Goal: Navigation & Orientation: Find specific page/section

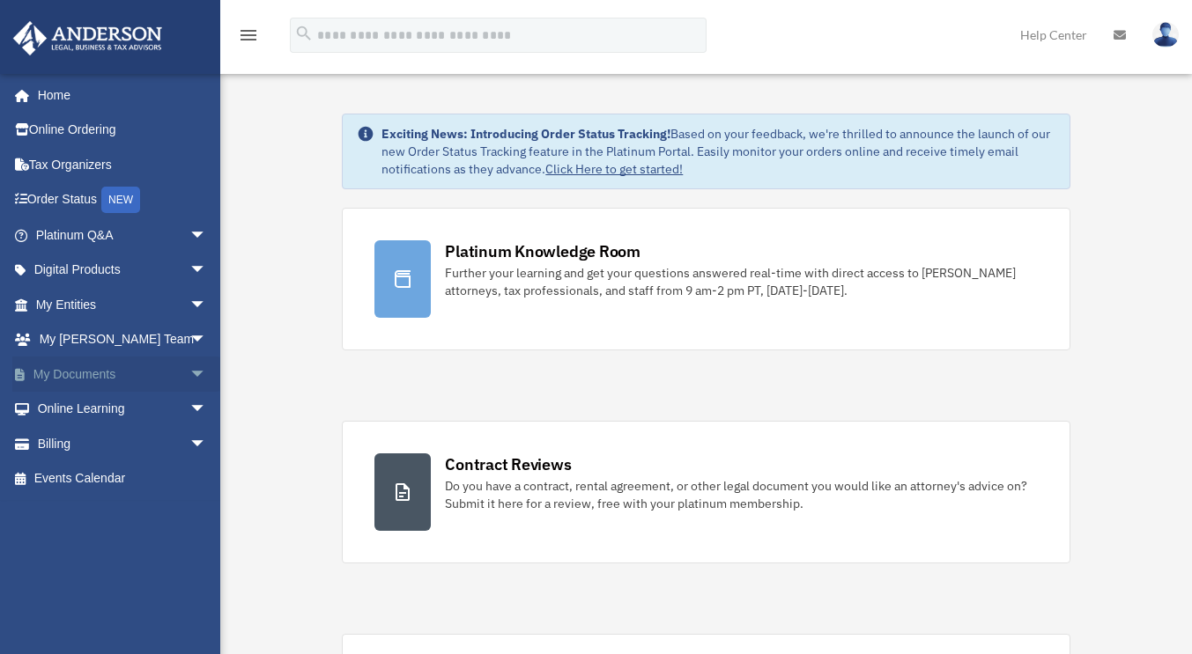
click at [84, 368] on link "My Documents arrow_drop_down" at bounding box center [122, 374] width 221 height 35
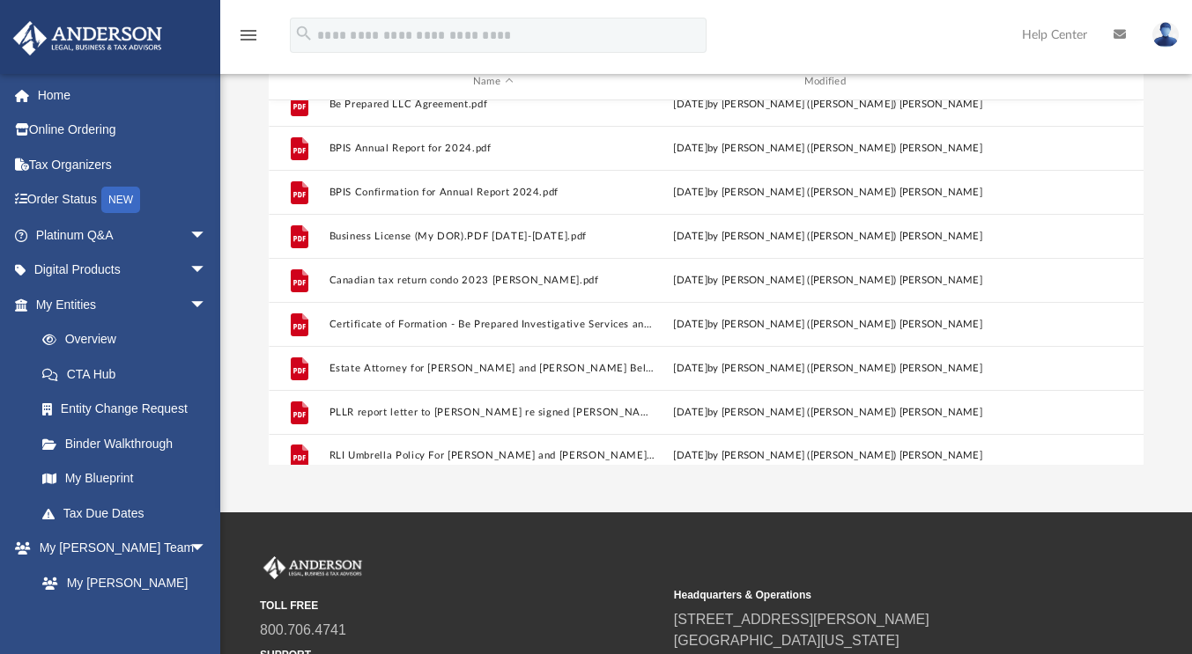
scroll to position [800, 0]
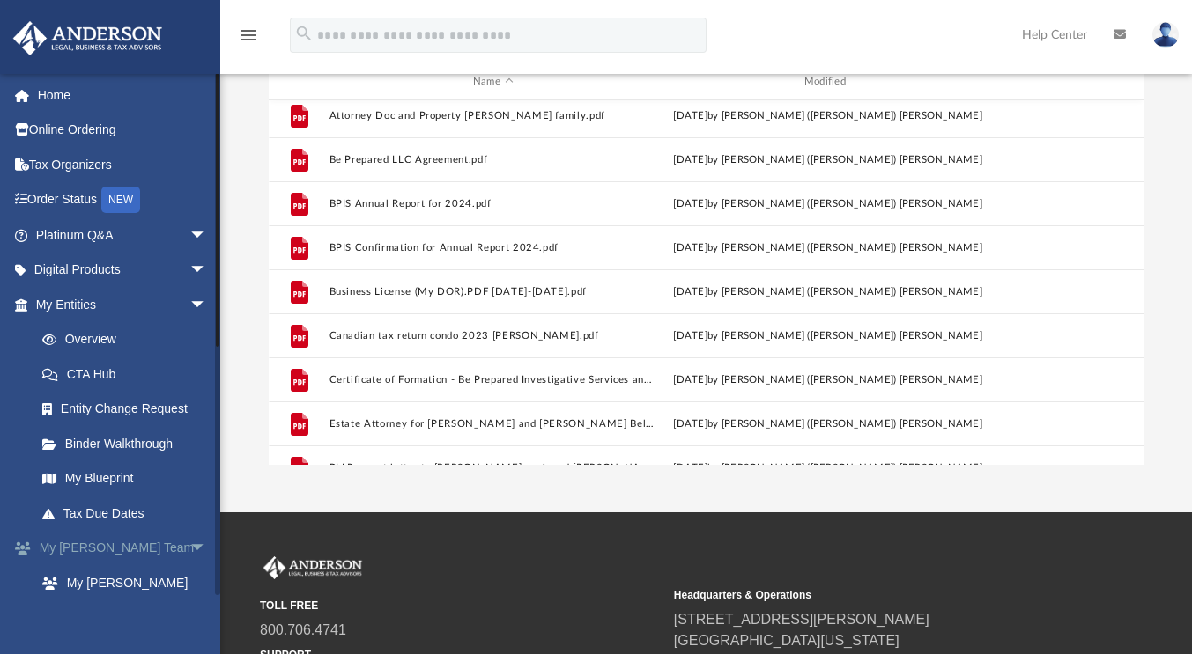
click at [129, 547] on link "My Anderson Team arrow_drop_down" at bounding box center [122, 548] width 221 height 35
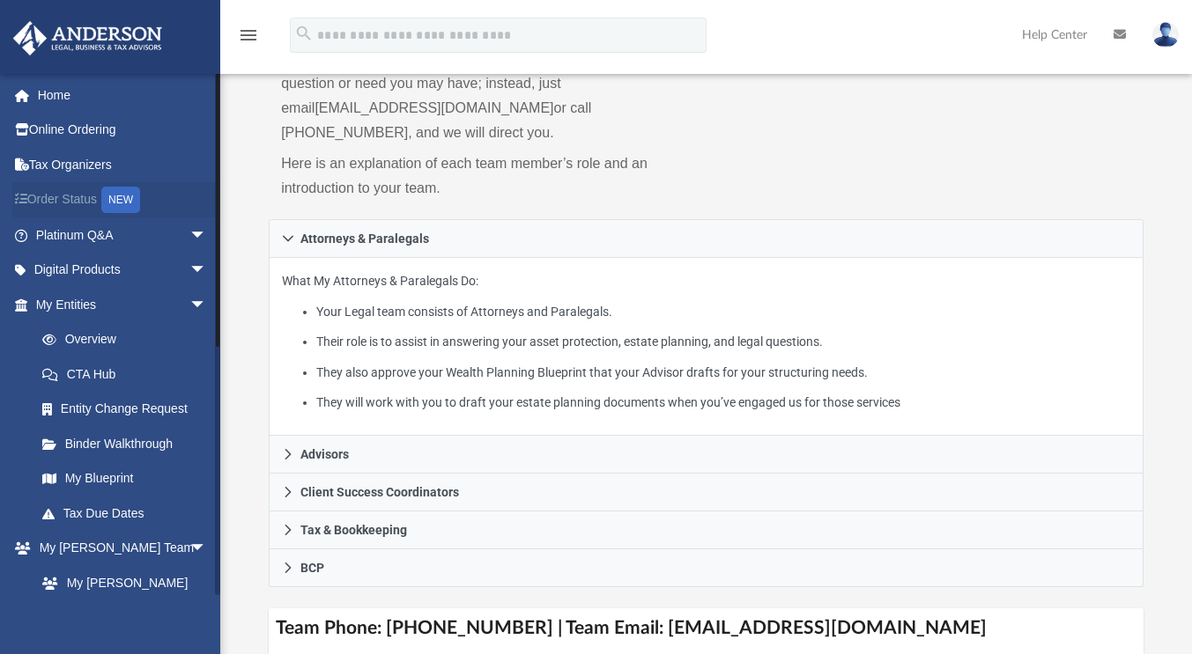
click at [64, 204] on link "Order Status NEW" at bounding box center [122, 200] width 221 height 36
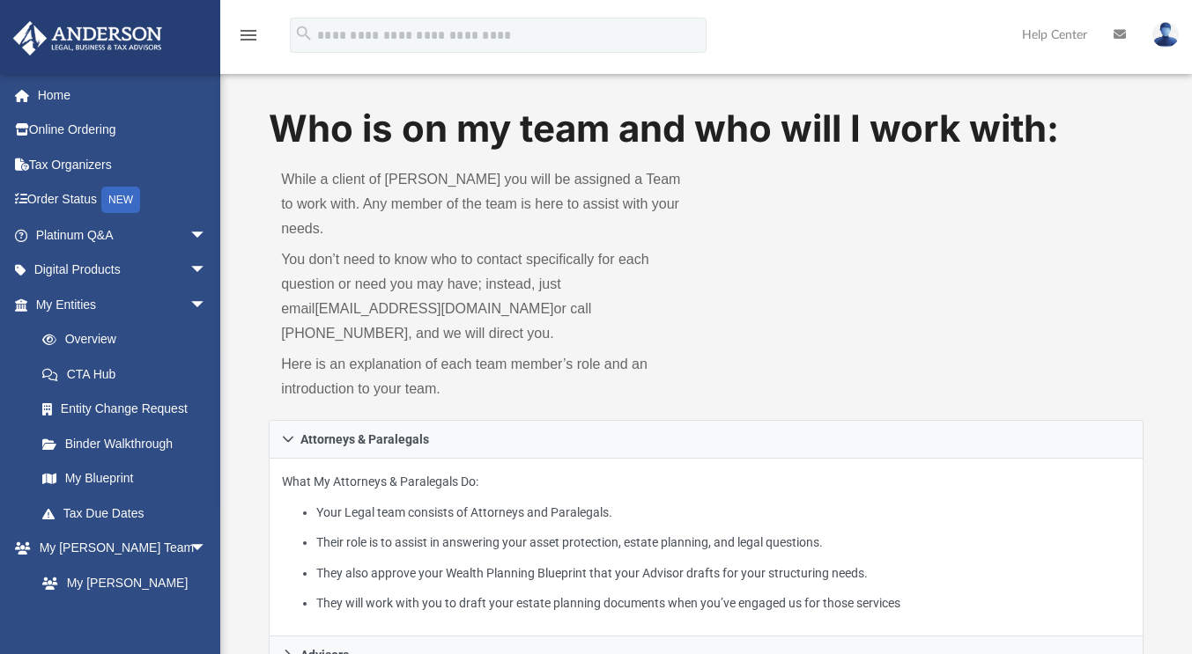
scroll to position [70, 0]
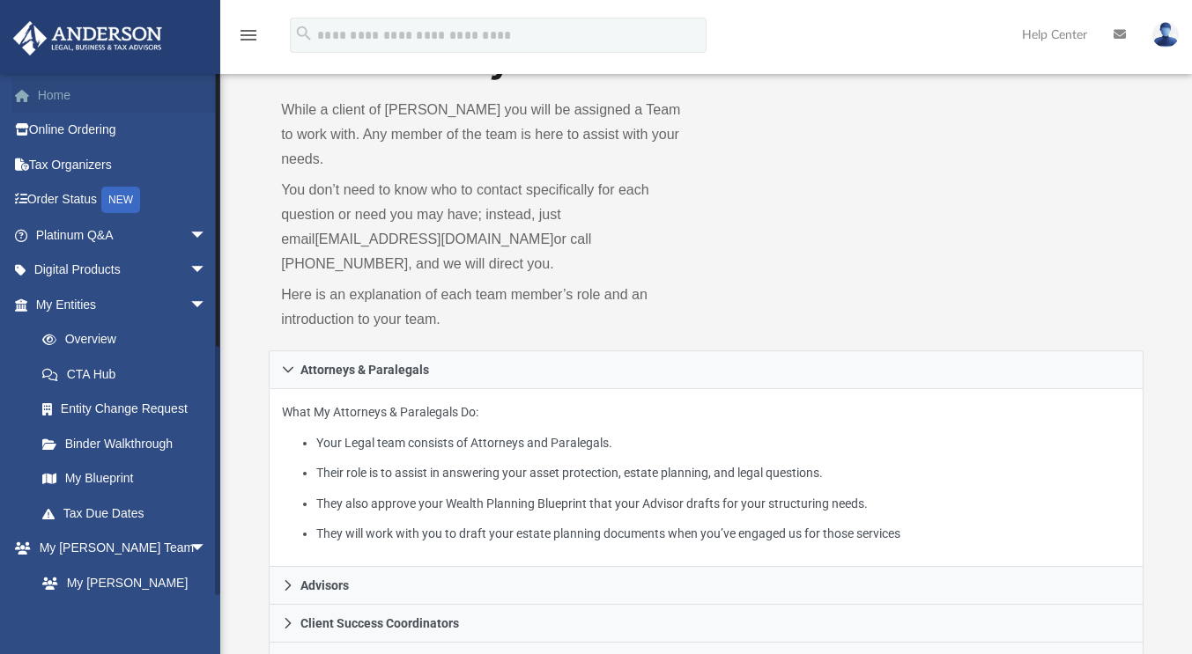
click at [45, 98] on link "Home" at bounding box center [122, 94] width 221 height 35
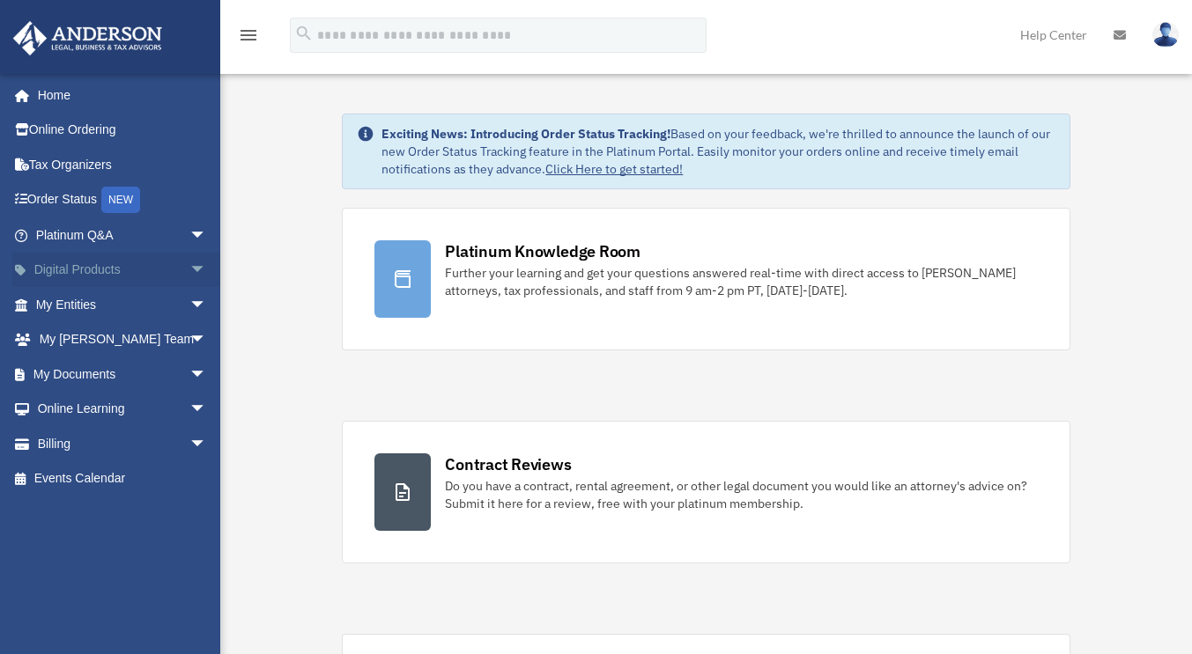
click at [111, 267] on link "Digital Products arrow_drop_down" at bounding box center [122, 270] width 221 height 35
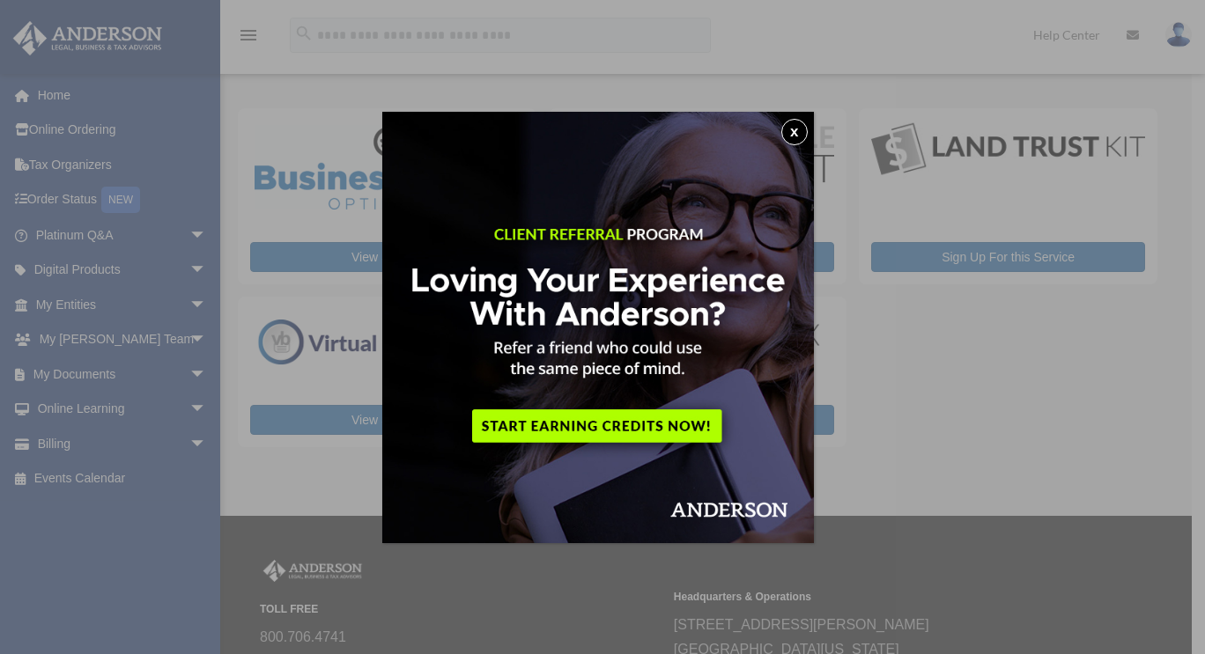
click at [801, 132] on button "x" at bounding box center [794, 132] width 26 height 26
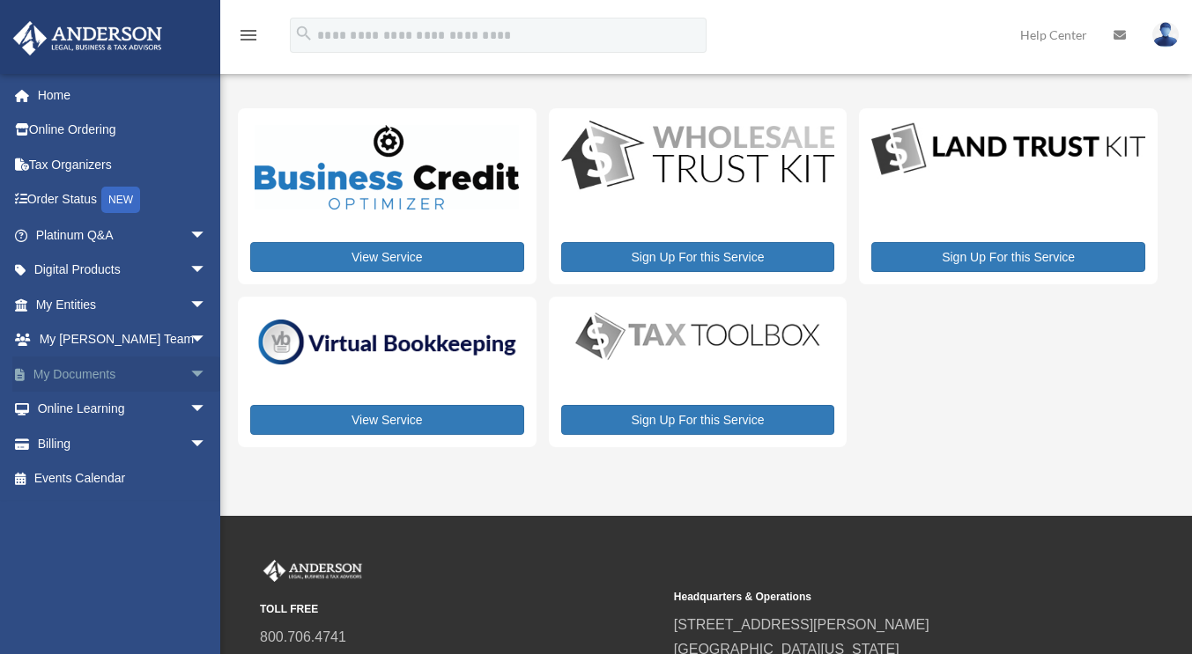
click at [72, 380] on link "My Documents arrow_drop_down" at bounding box center [122, 374] width 221 height 35
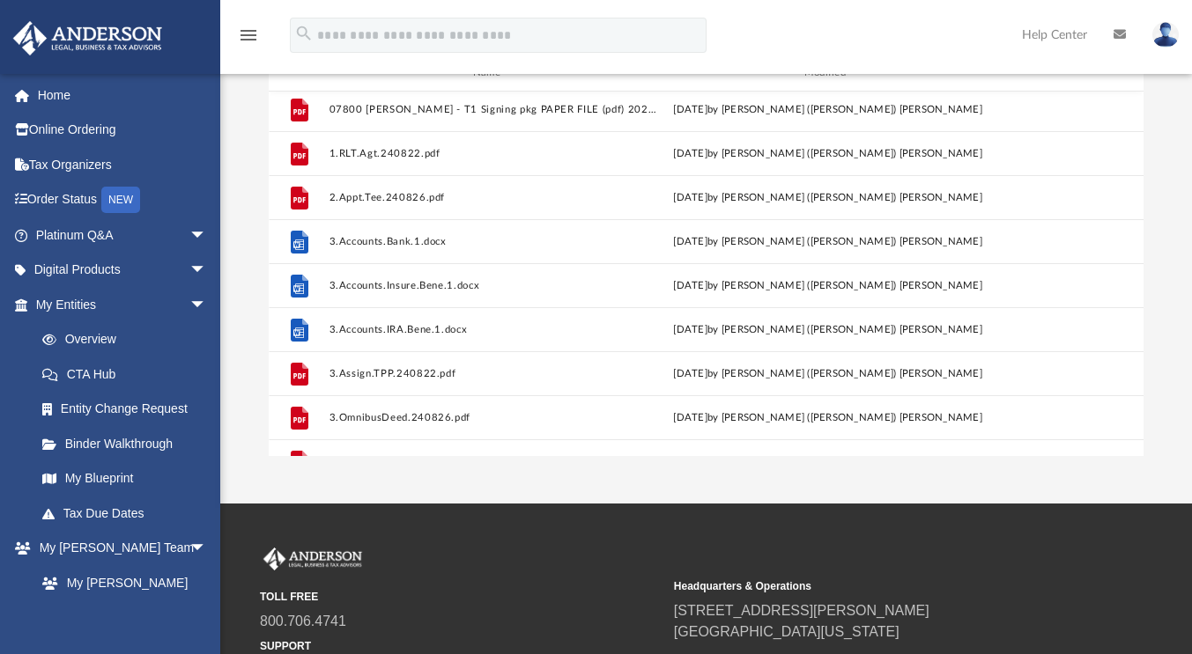
scroll to position [262, 0]
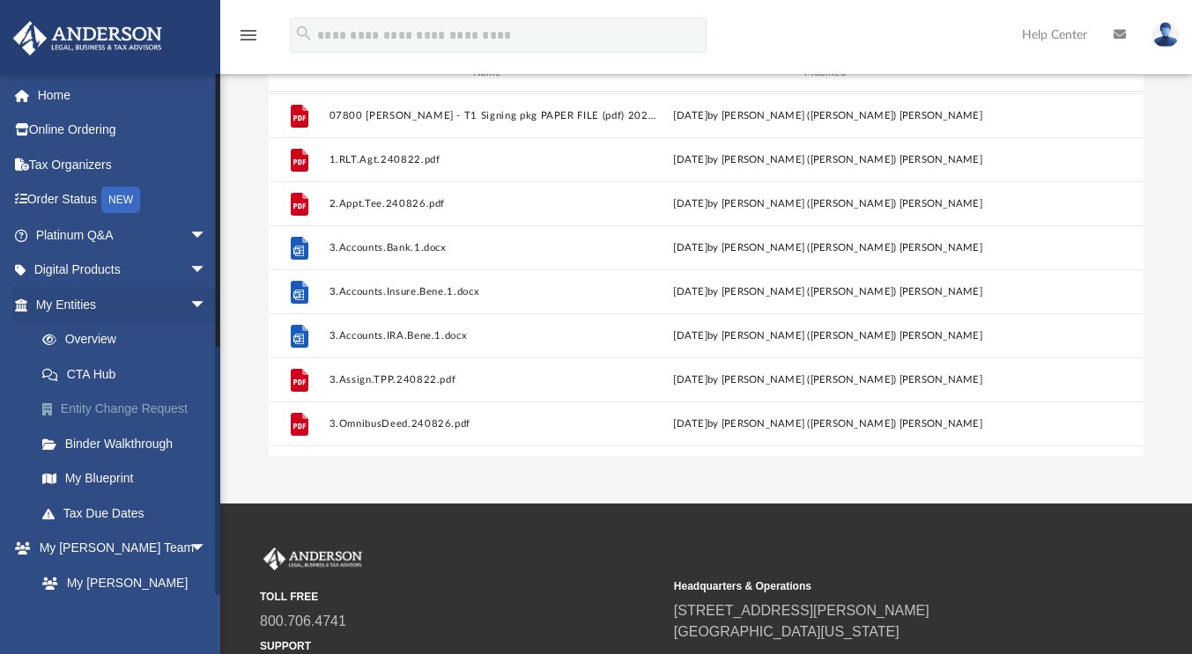
click at [63, 413] on link "Entity Change Request" at bounding box center [129, 409] width 209 height 35
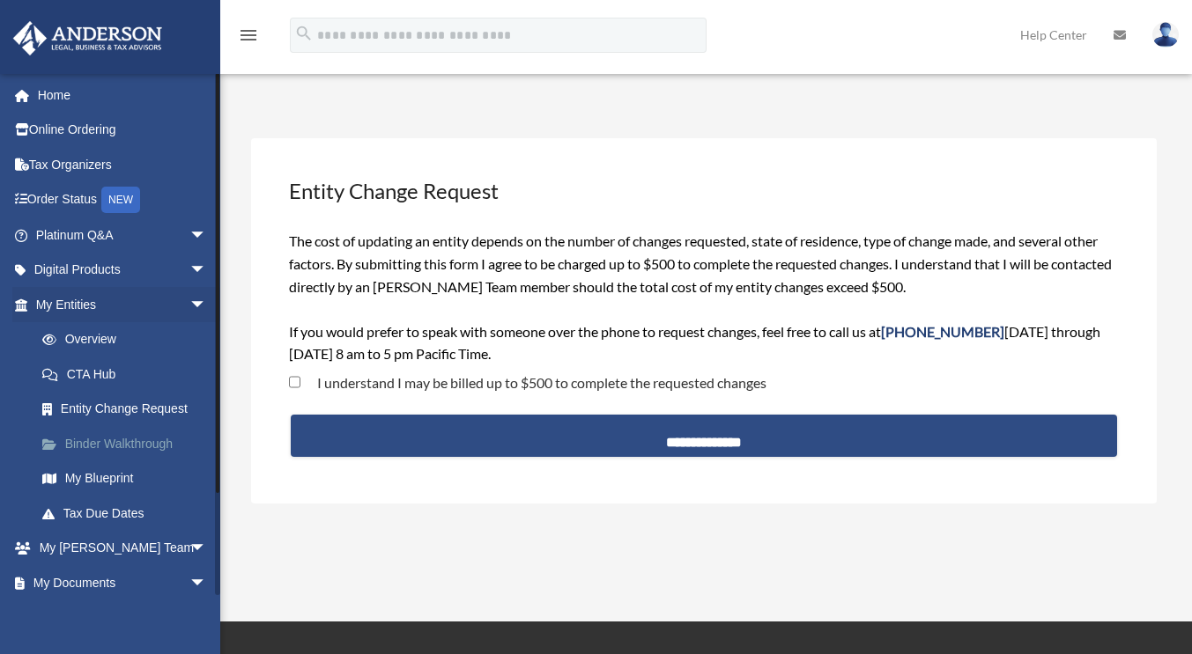
click at [84, 442] on link "Binder Walkthrough" at bounding box center [129, 443] width 209 height 35
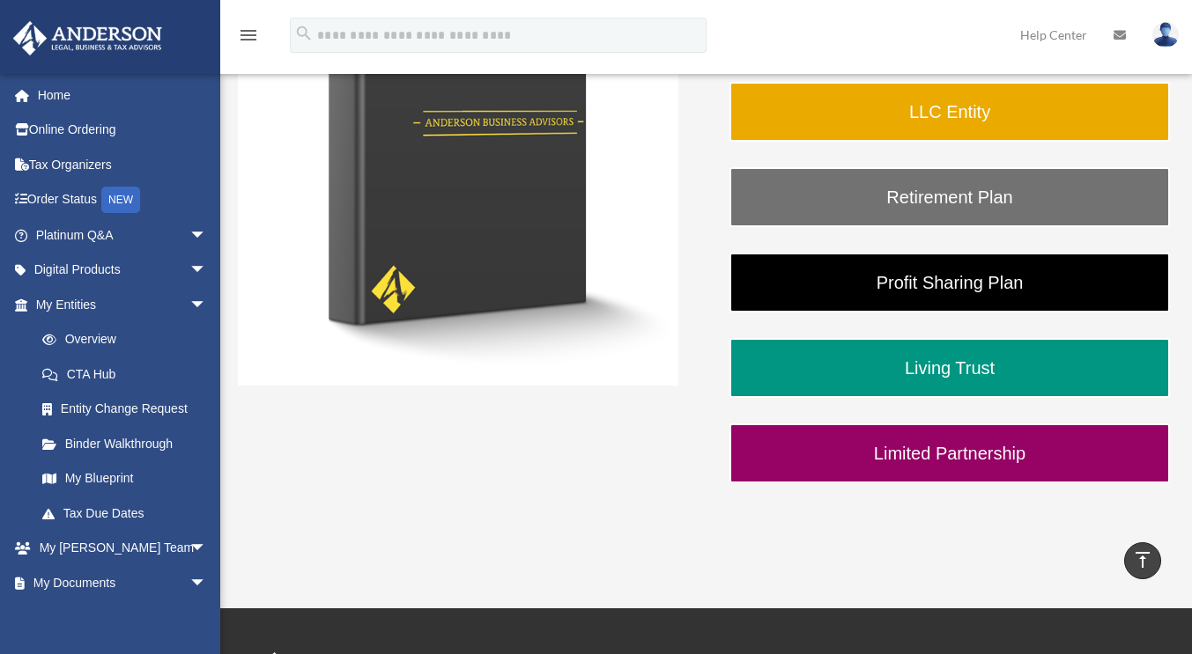
scroll to position [404, 0]
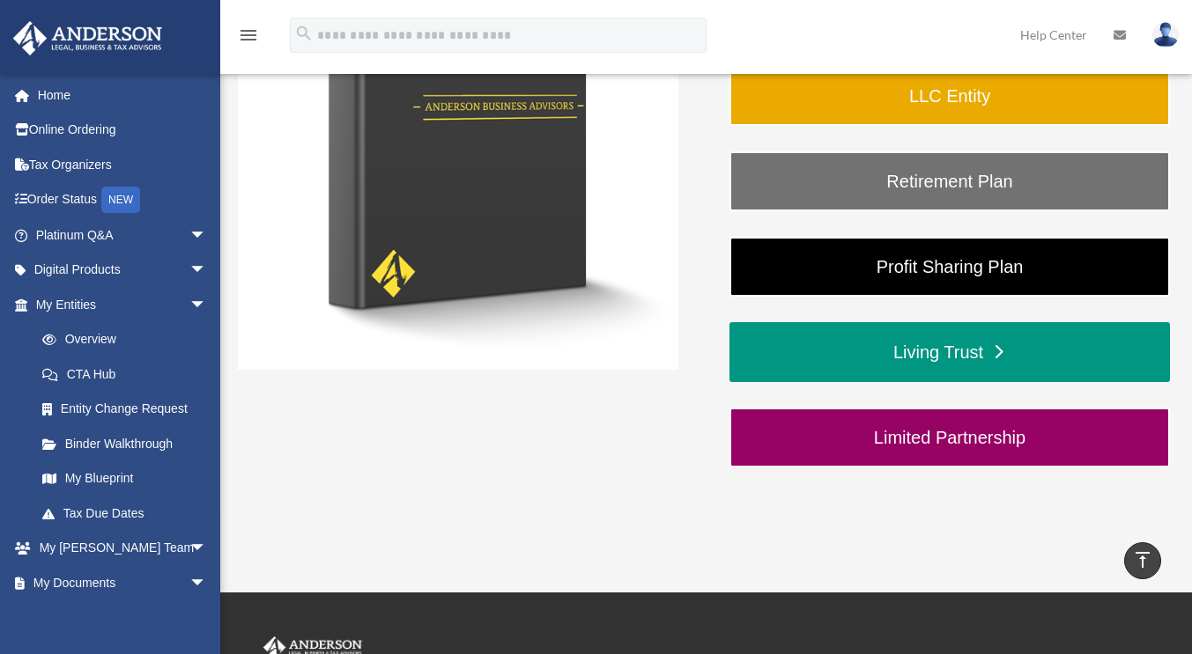
click at [1046, 362] on link "Living Trust" at bounding box center [949, 352] width 440 height 60
click at [991, 351] on link "Living Trust" at bounding box center [949, 352] width 440 height 60
